Goal: Task Accomplishment & Management: Use online tool/utility

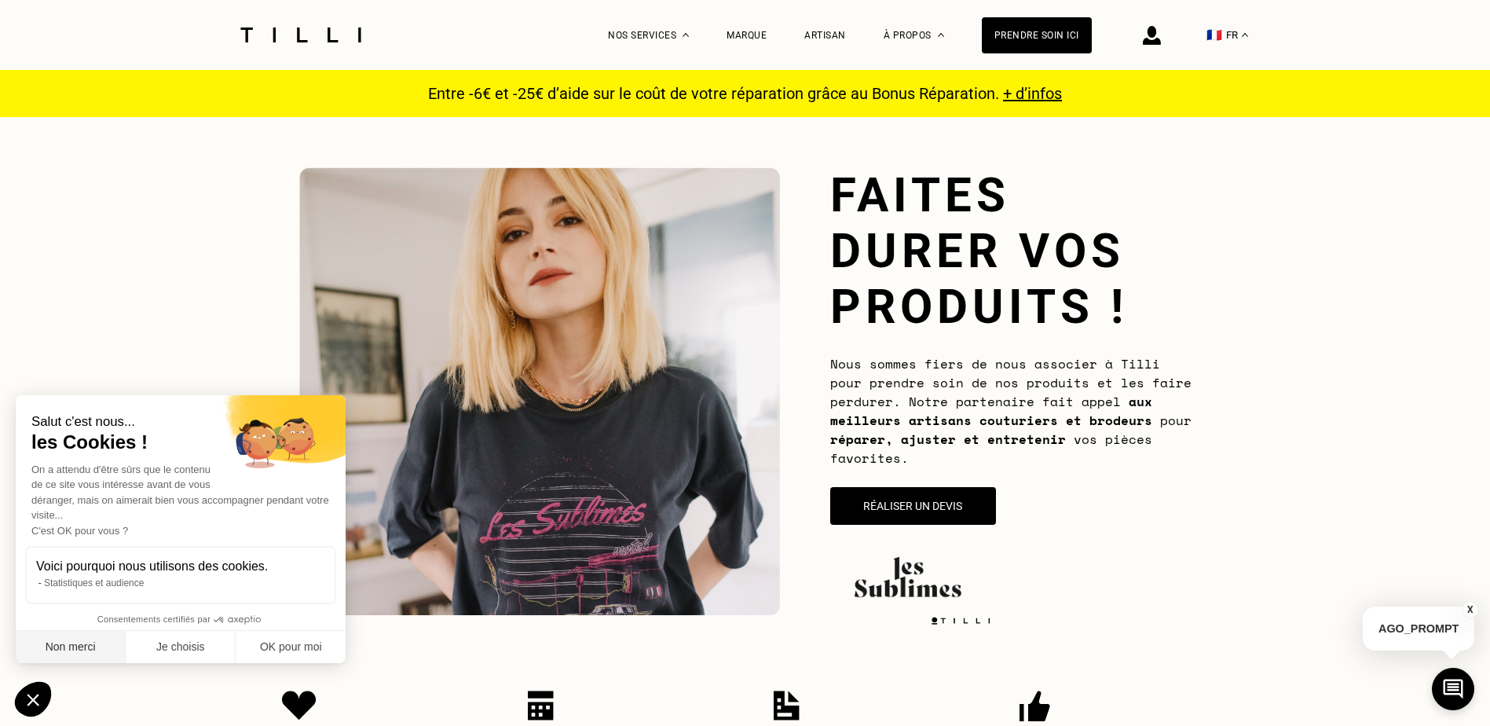
click at [69, 646] on button "Non merci" at bounding box center [71, 647] width 110 height 33
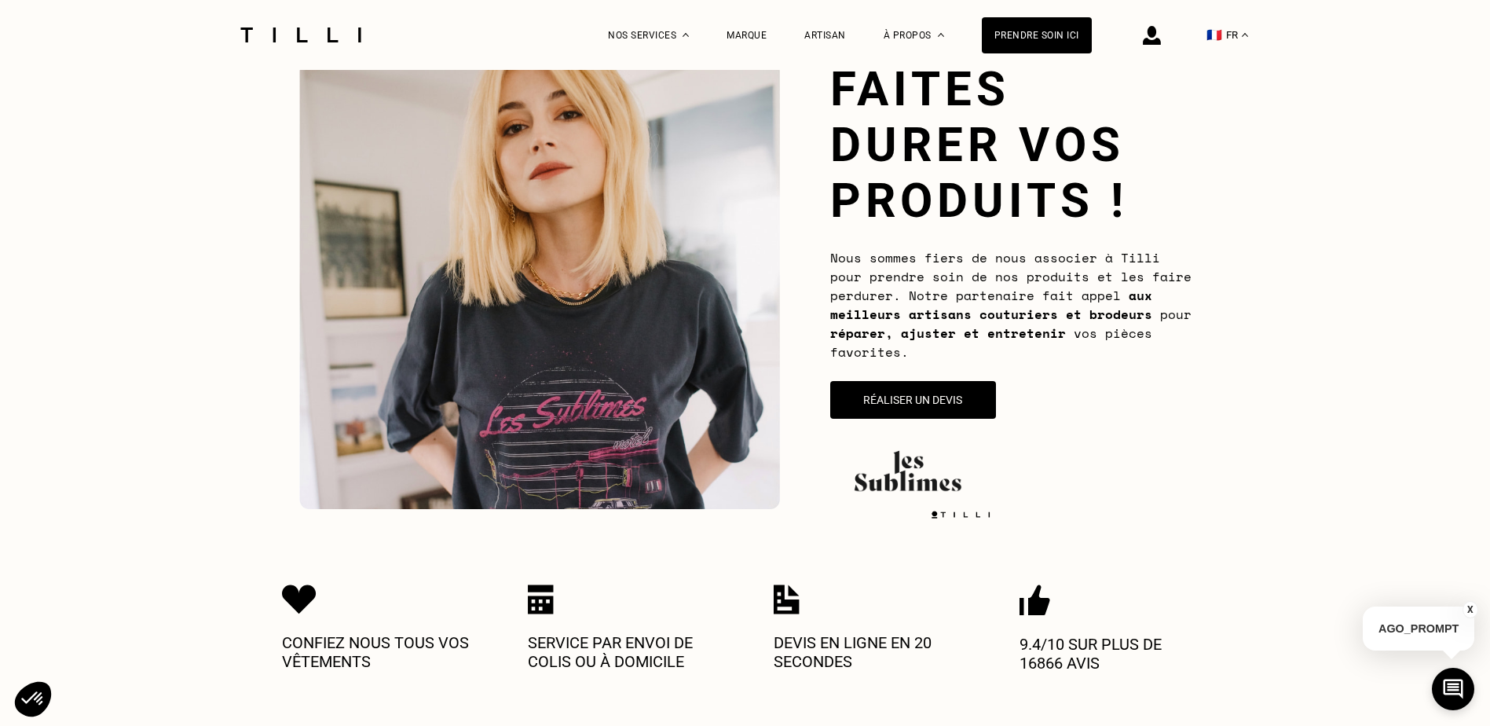
scroll to position [79, 0]
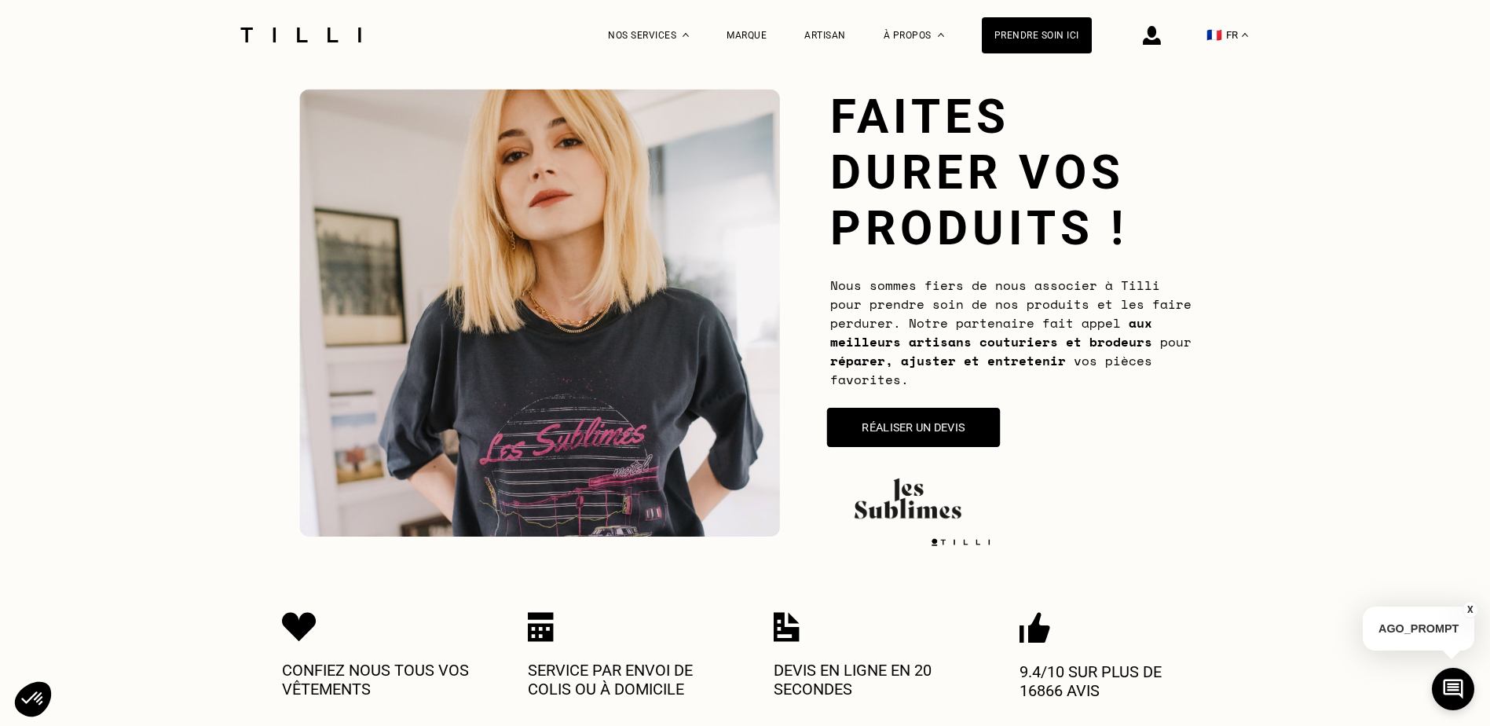
click at [911, 431] on button "Réaliser un devis" at bounding box center [912, 427] width 173 height 39
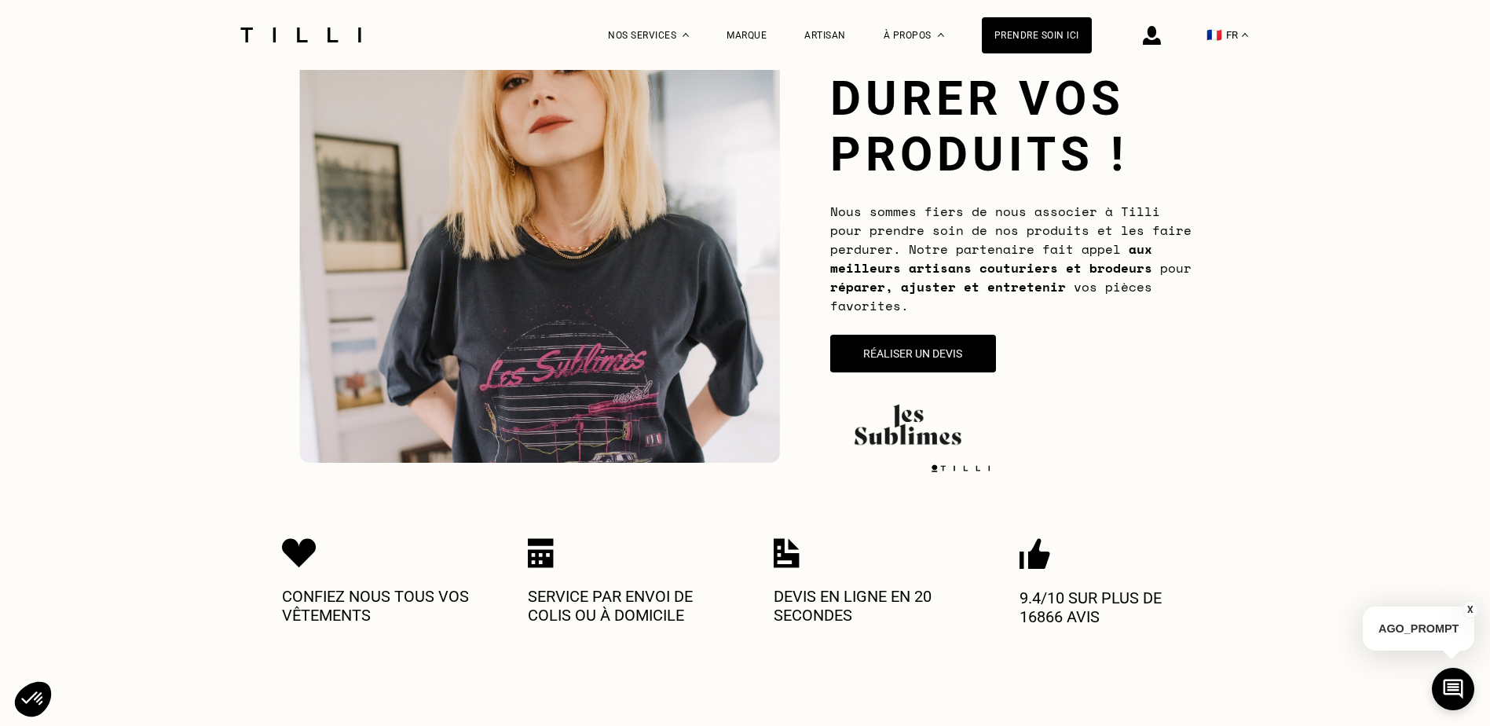
scroll to position [138, 0]
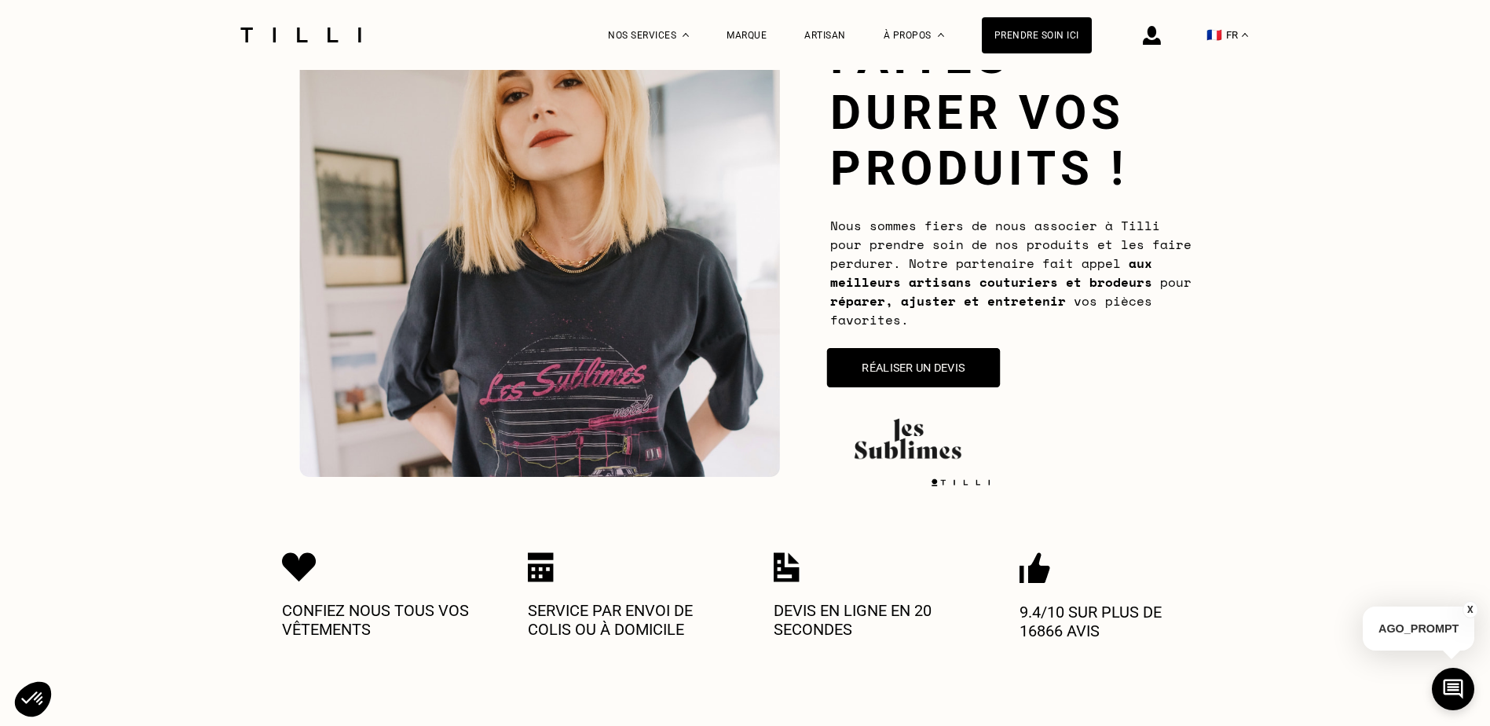
click at [945, 369] on button "Réaliser un devis" at bounding box center [912, 367] width 173 height 39
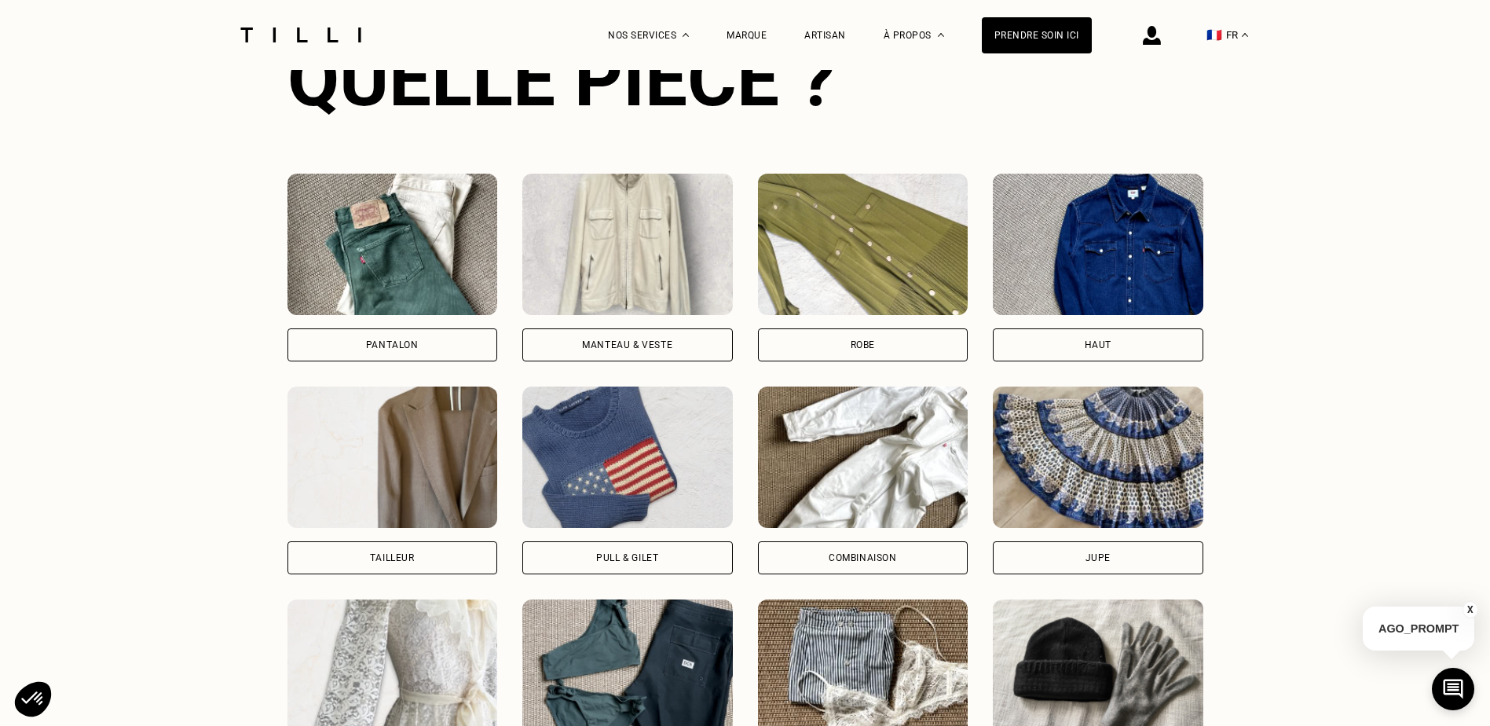
scroll to position [1099, 0]
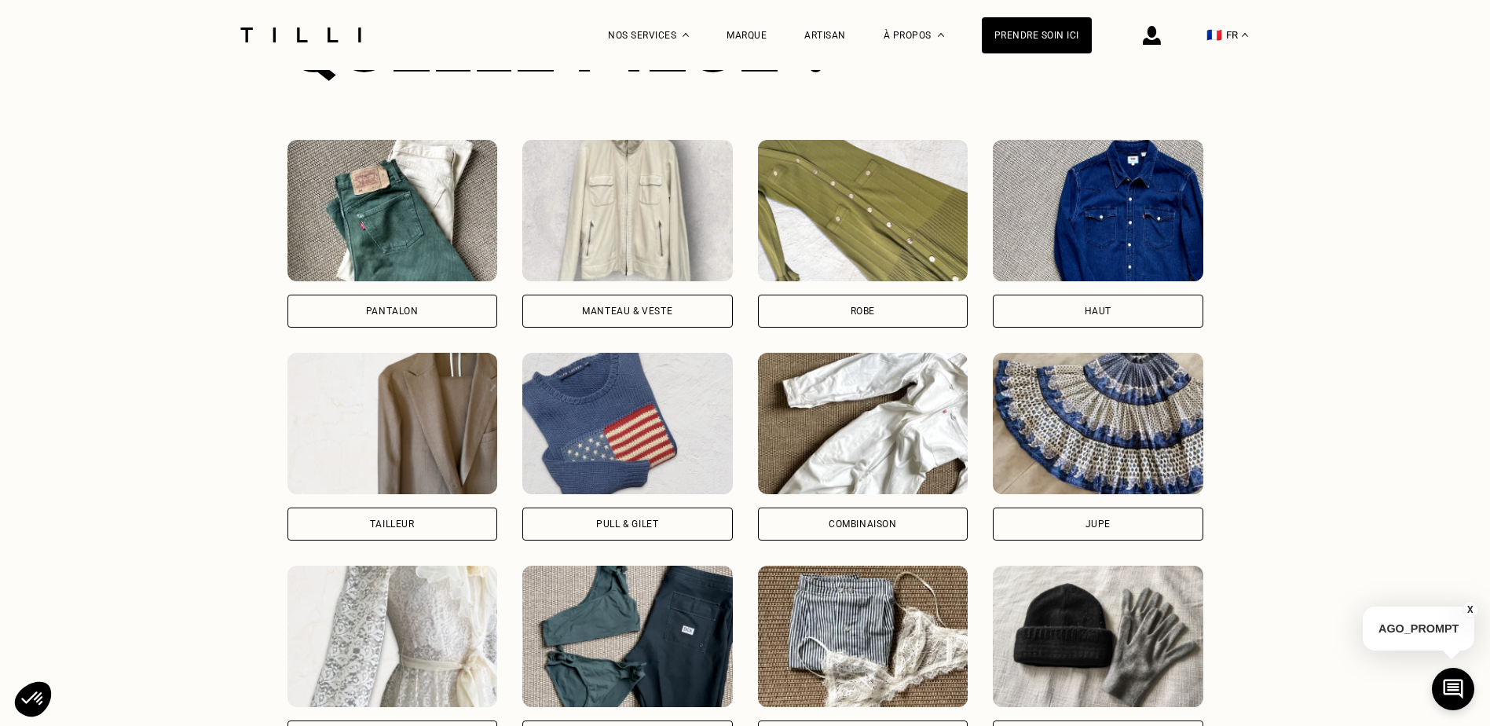
click at [432, 316] on div "Pantalon" at bounding box center [392, 311] width 210 height 33
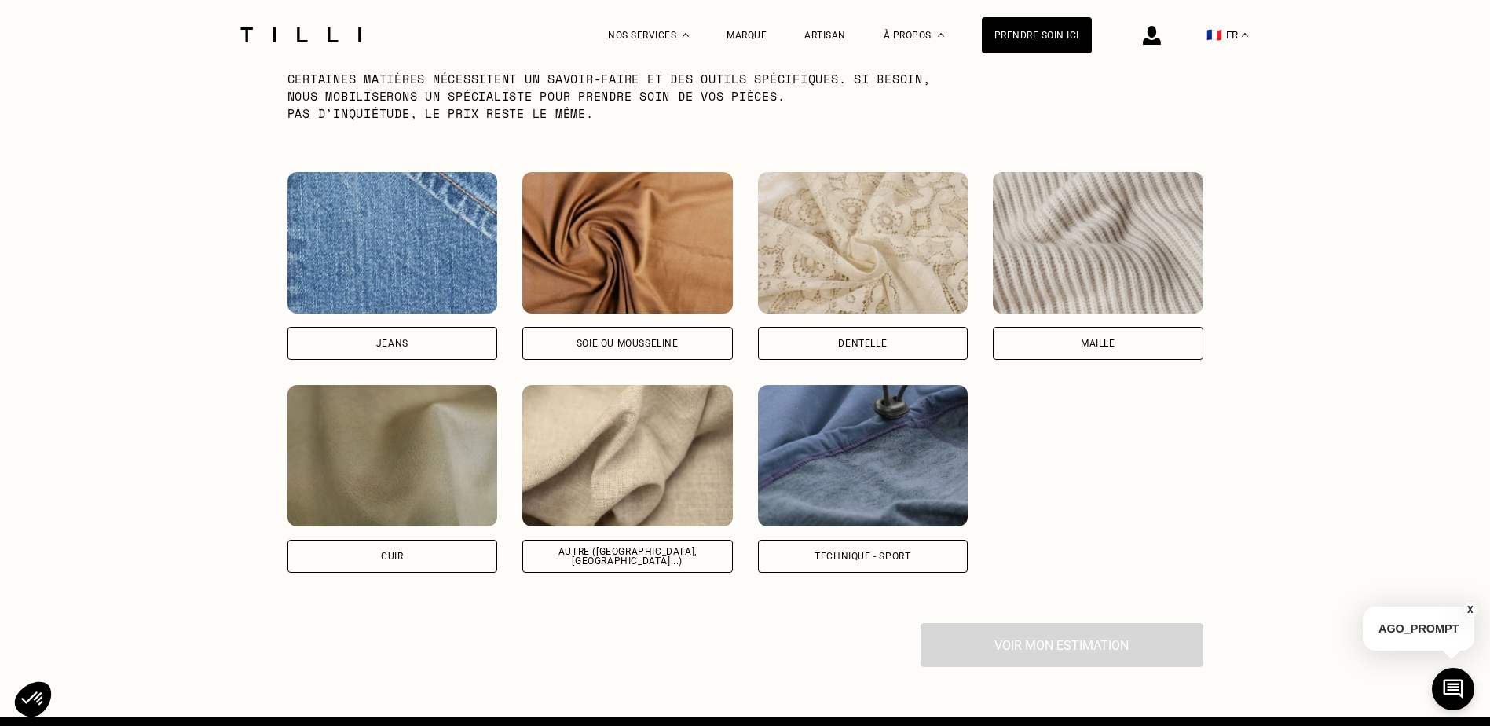
scroll to position [2126, 0]
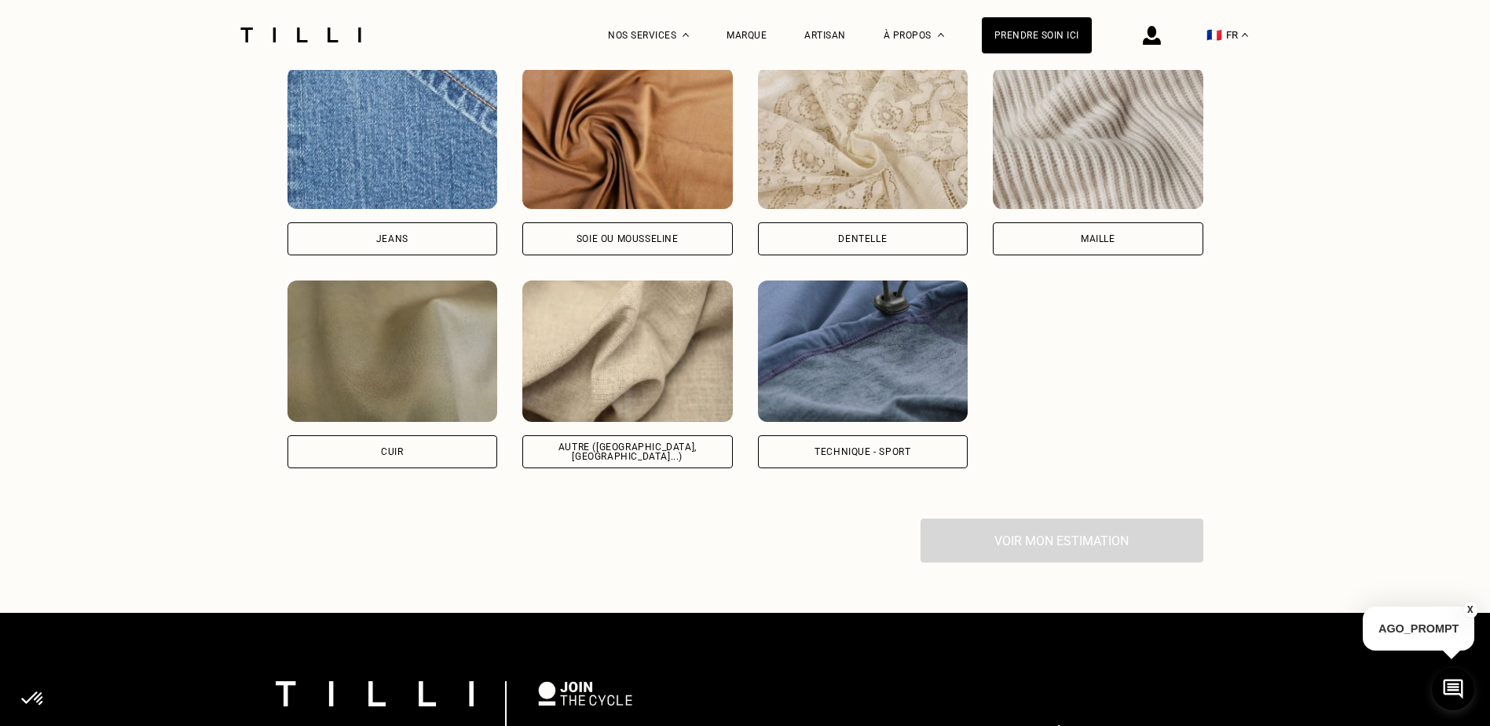
click at [408, 246] on div "Jeans" at bounding box center [392, 238] width 210 height 33
select select "FR"
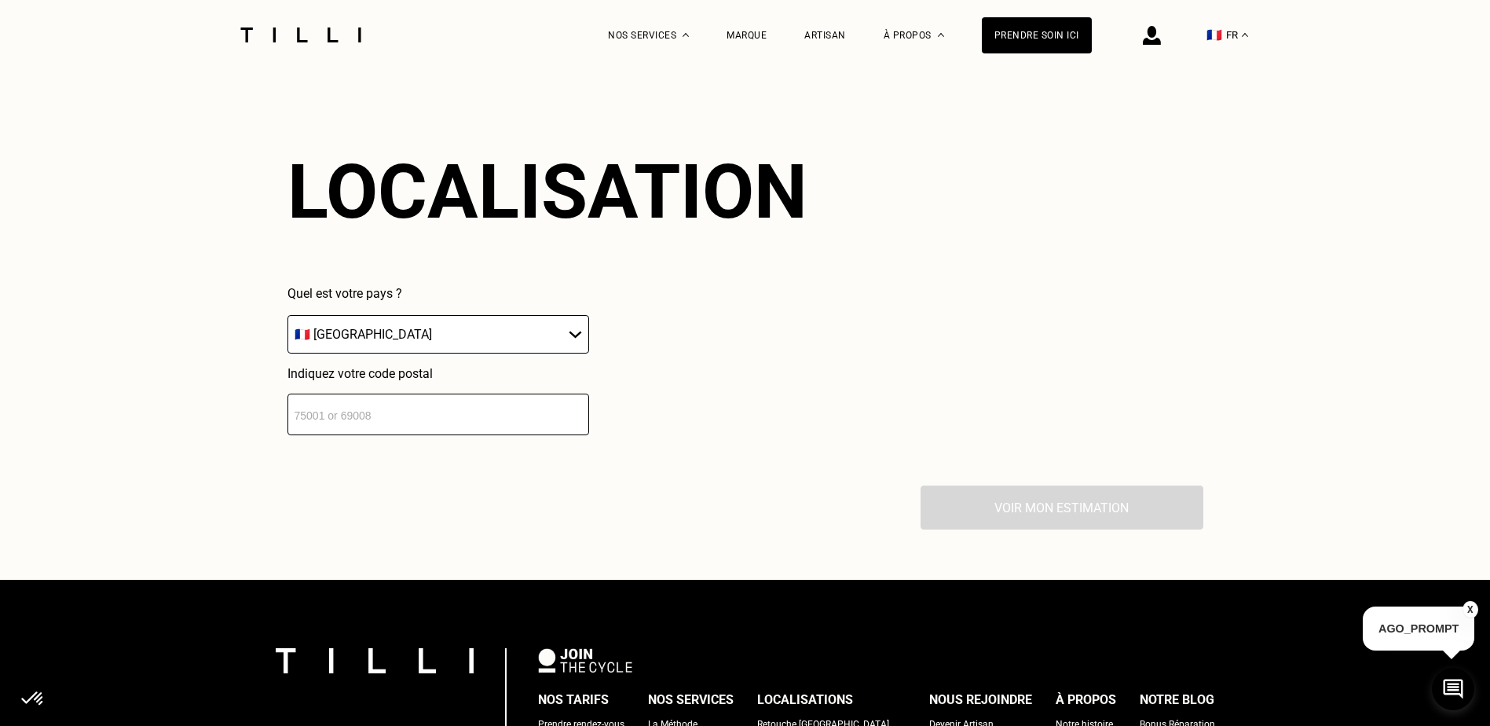
scroll to position [2555, 0]
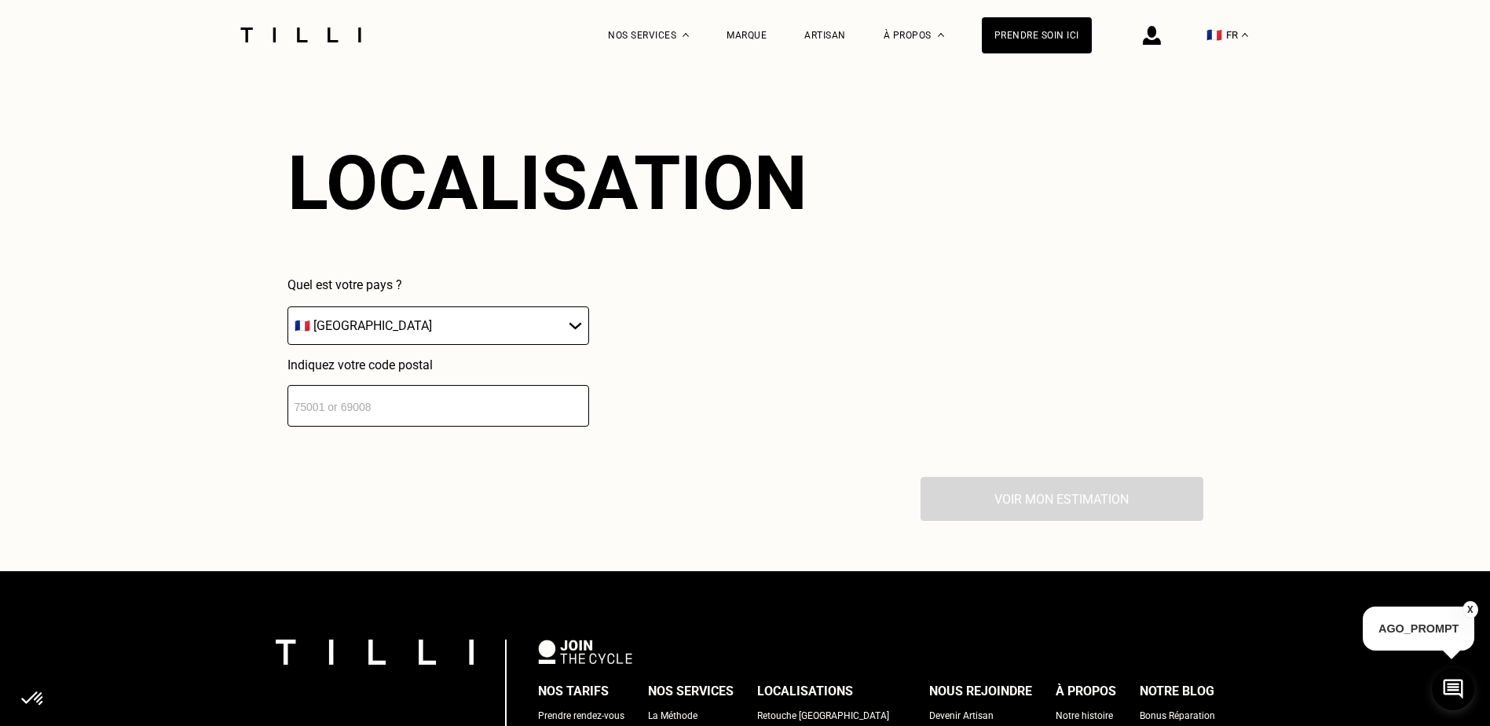
click at [316, 417] on input "number" at bounding box center [438, 406] width 302 height 42
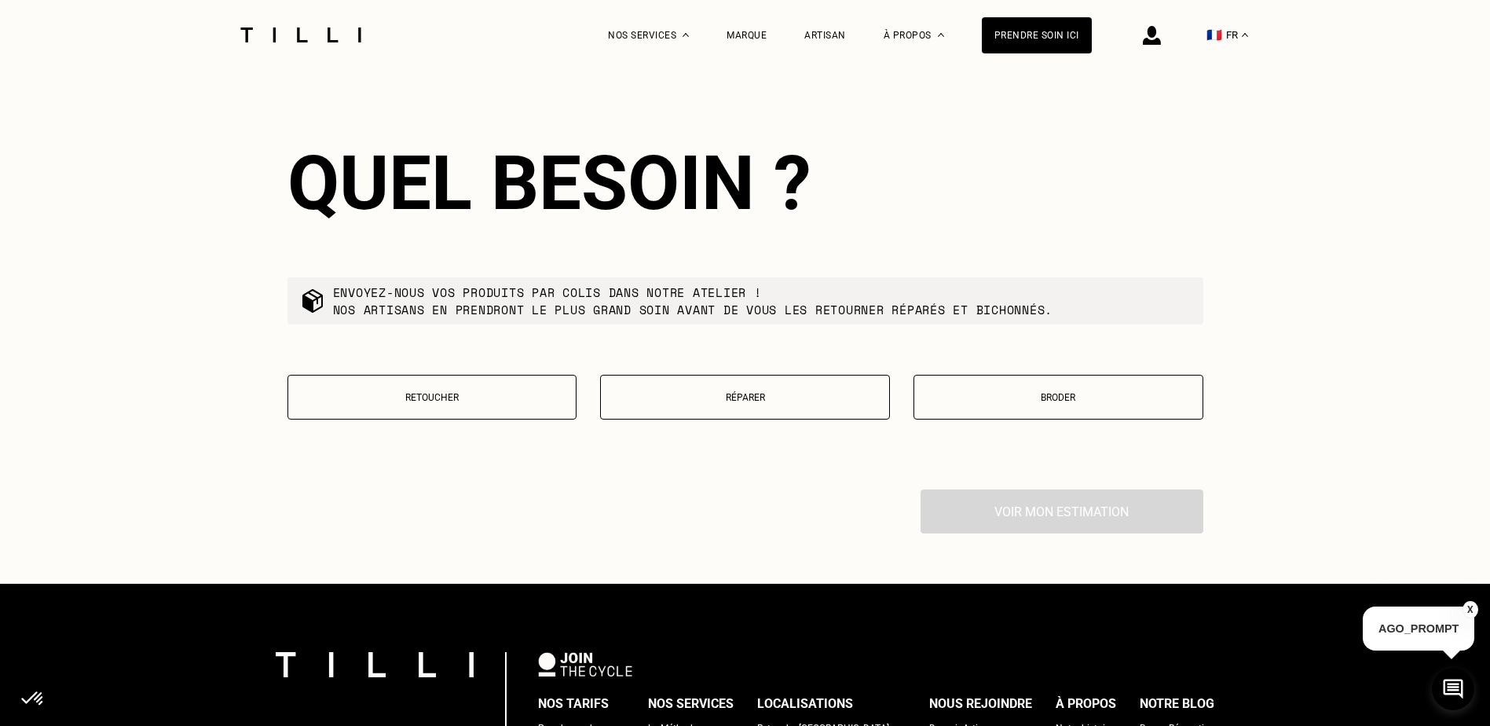
scroll to position [2946, 0]
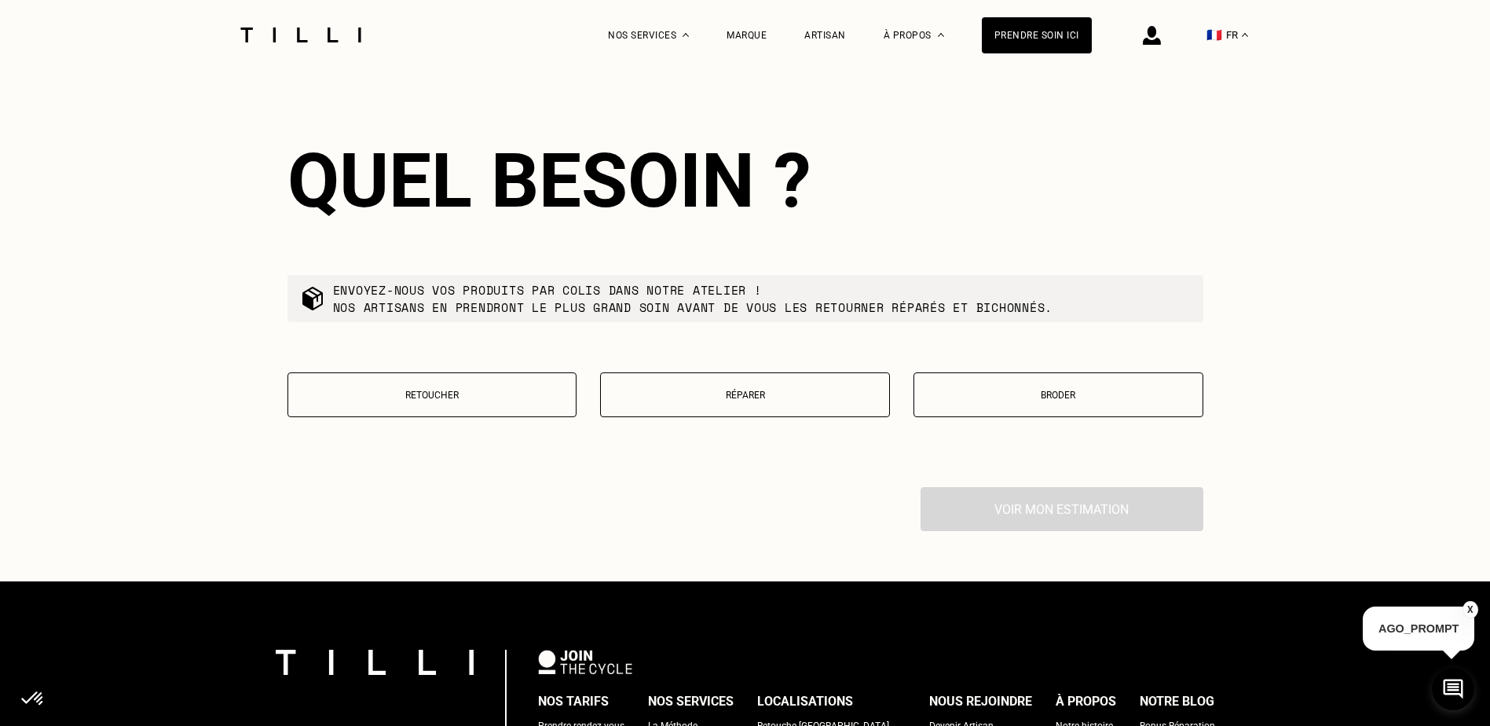
type input "75000"
click at [703, 401] on p "Réparer" at bounding box center [745, 395] width 273 height 11
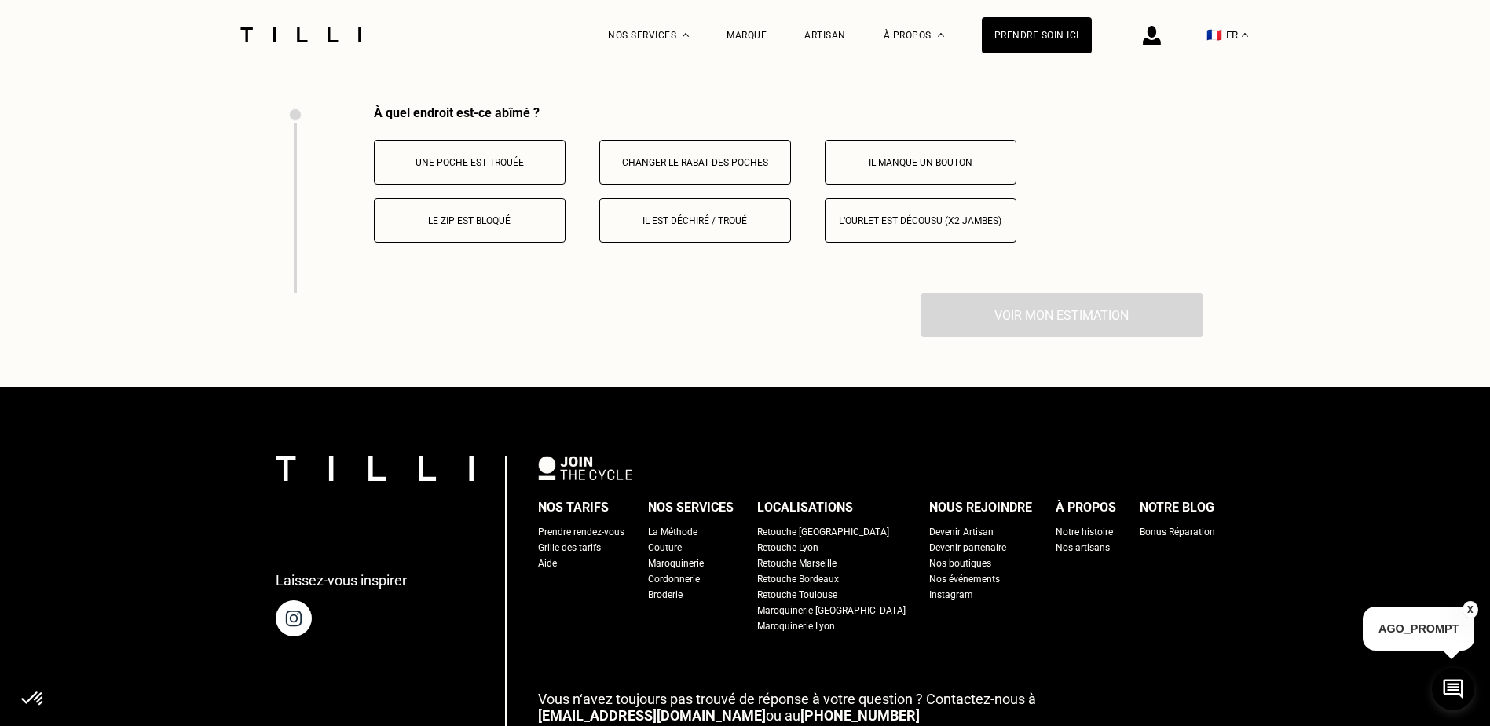
scroll to position [3349, 0]
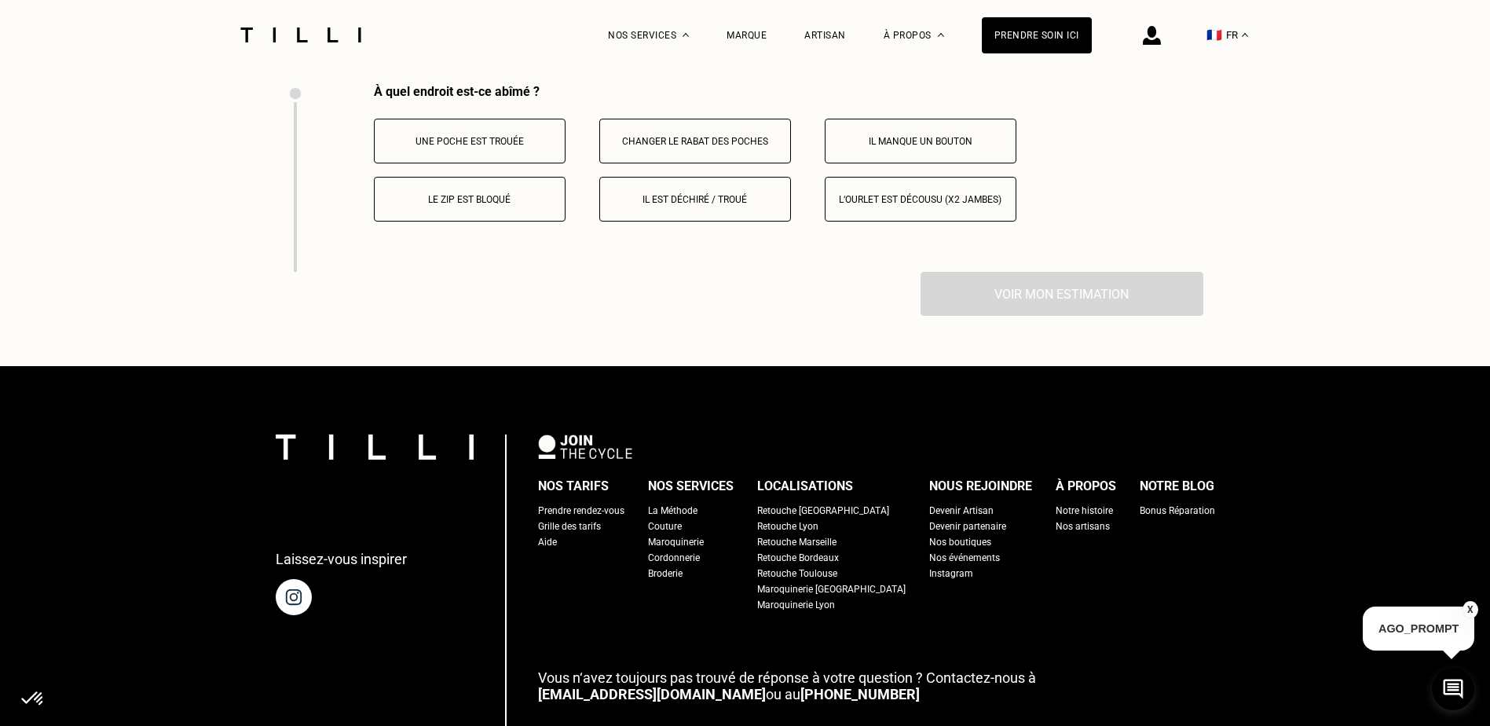
click at [705, 205] on p "Il est déchiré / troué" at bounding box center [695, 199] width 174 height 11
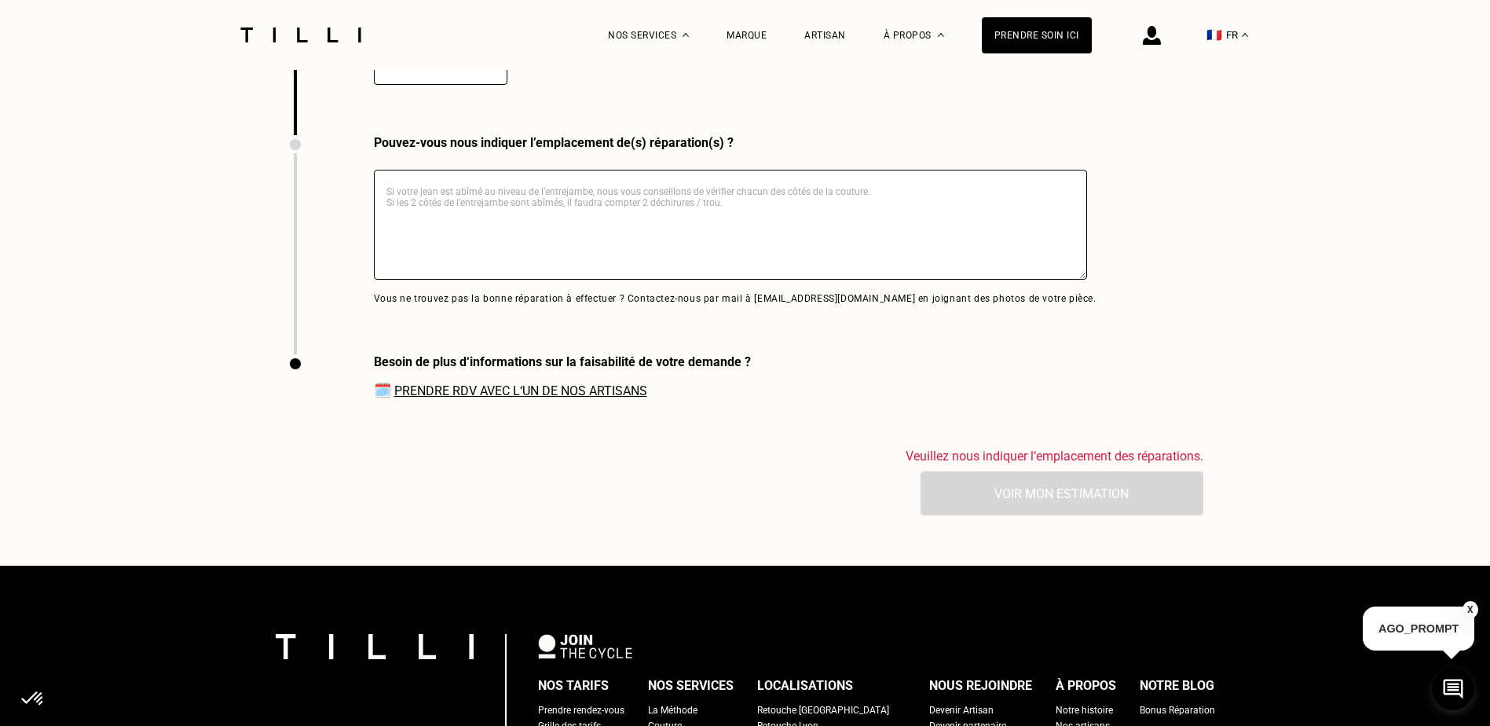
scroll to position [3693, 0]
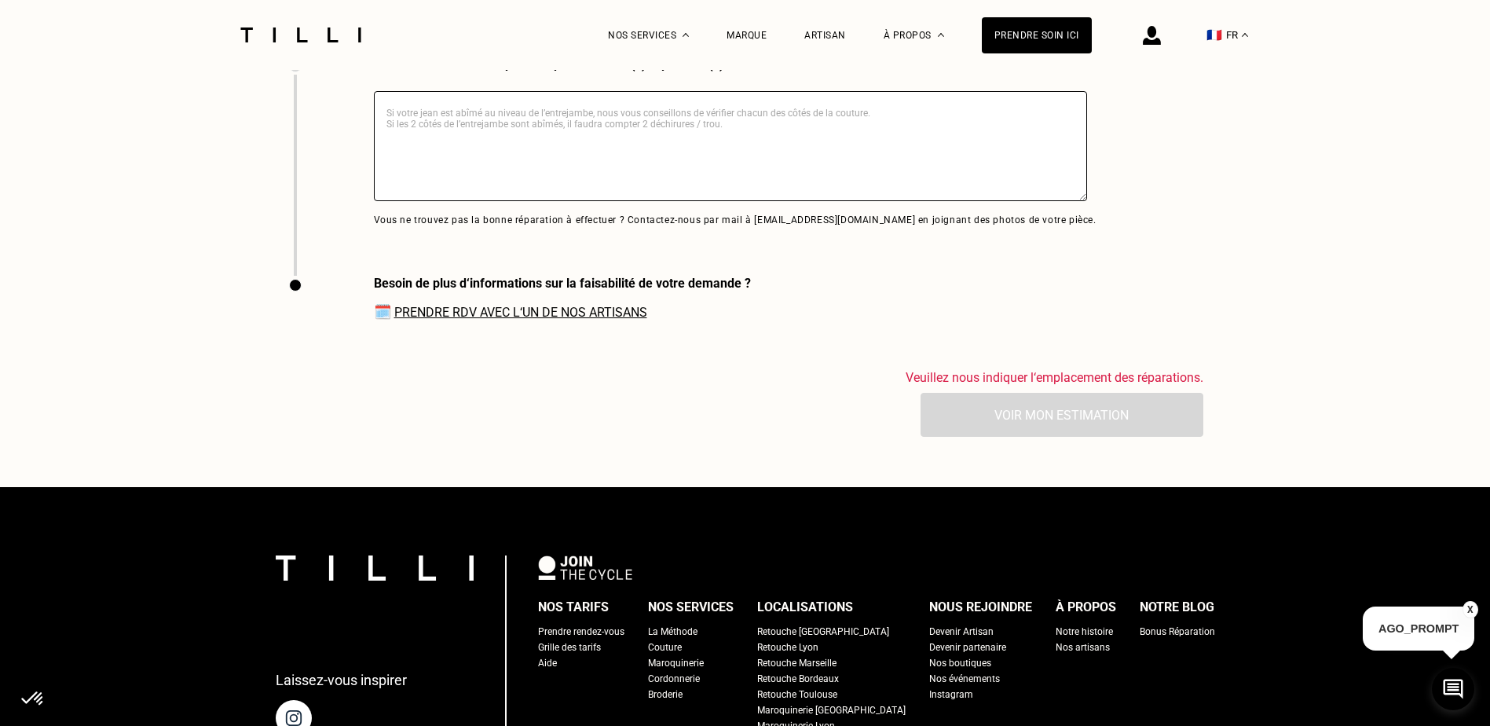
click at [543, 320] on link "Prendre RDV avec l‘un de nos artisans" at bounding box center [520, 312] width 253 height 15
click at [457, 132] on textarea at bounding box center [730, 146] width 713 height 110
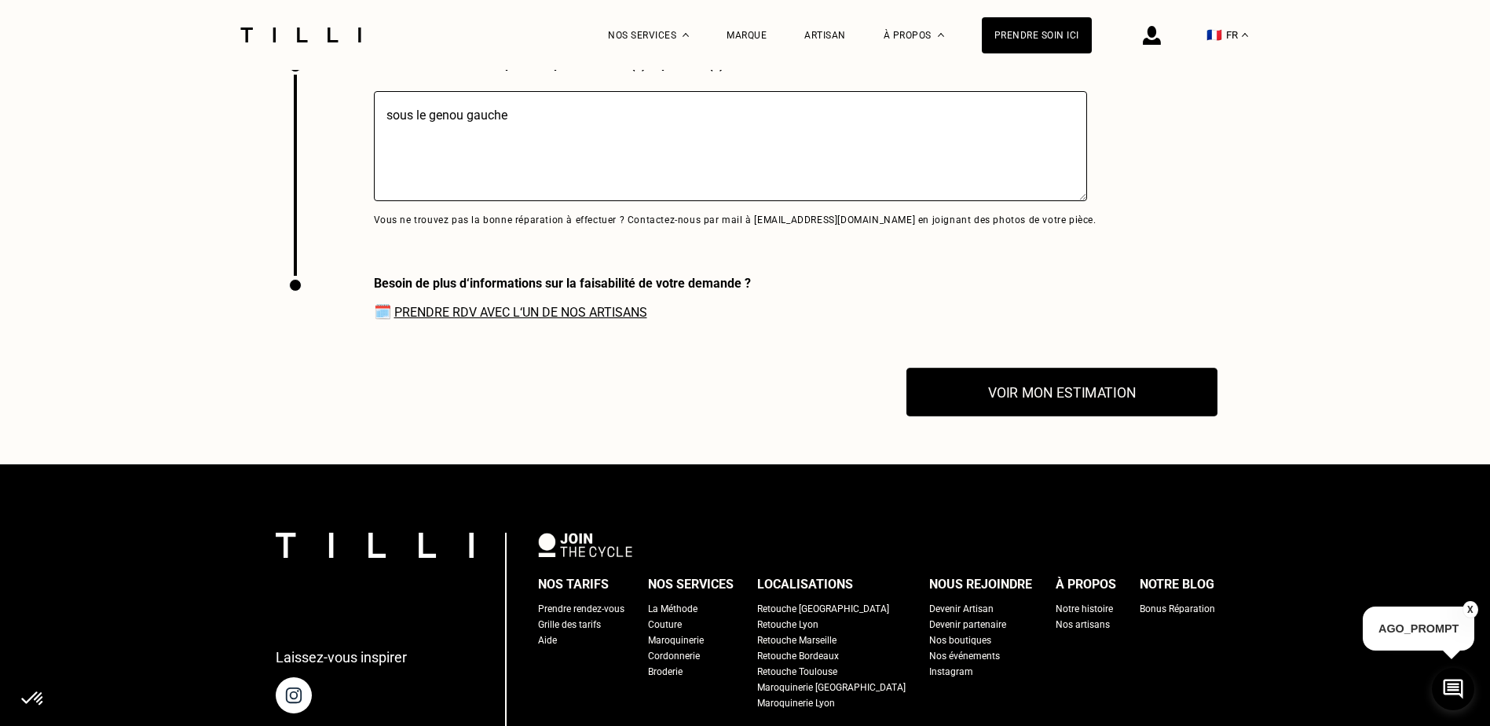
type textarea "sous le genou gauche"
click at [1102, 415] on button "Voir mon estimation" at bounding box center [1061, 392] width 311 height 49
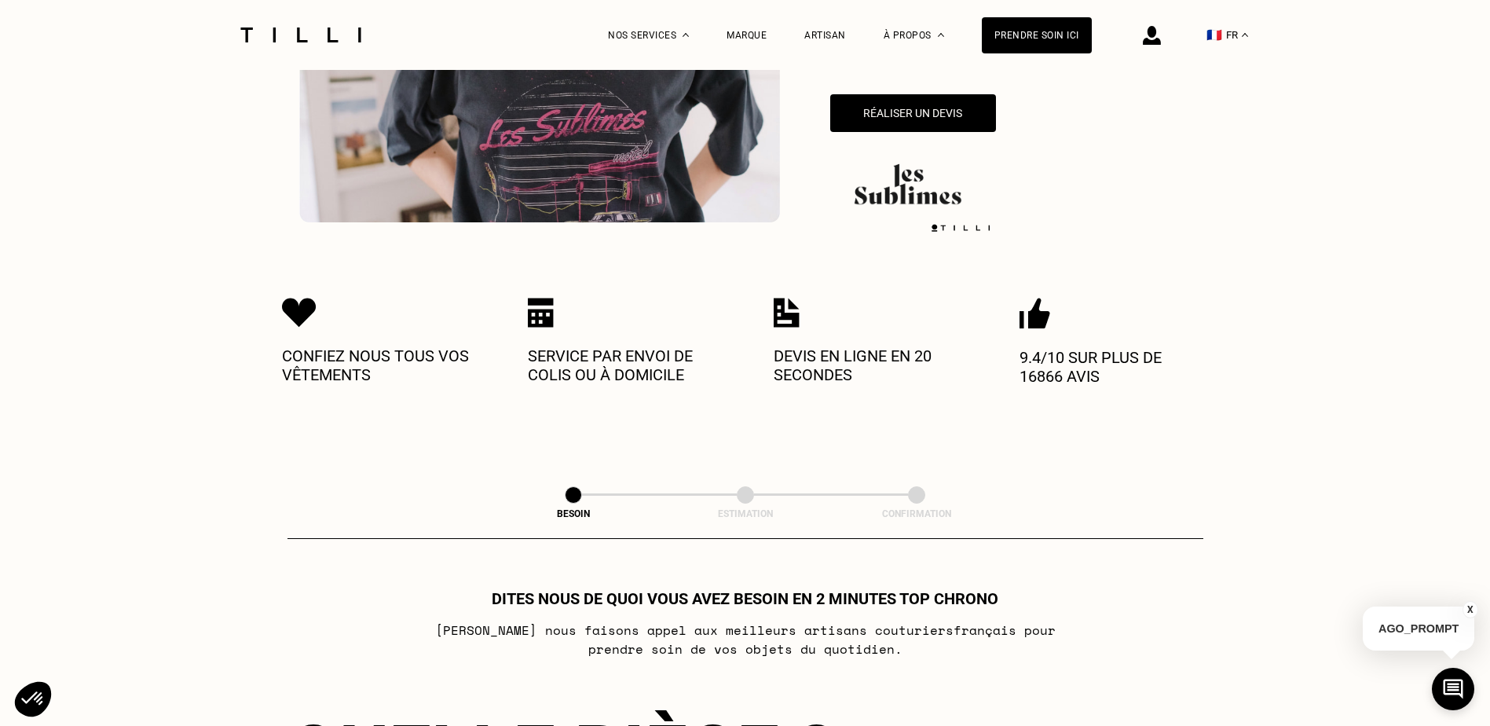
scroll to position [0, 0]
